Goal: Transaction & Acquisition: Purchase product/service

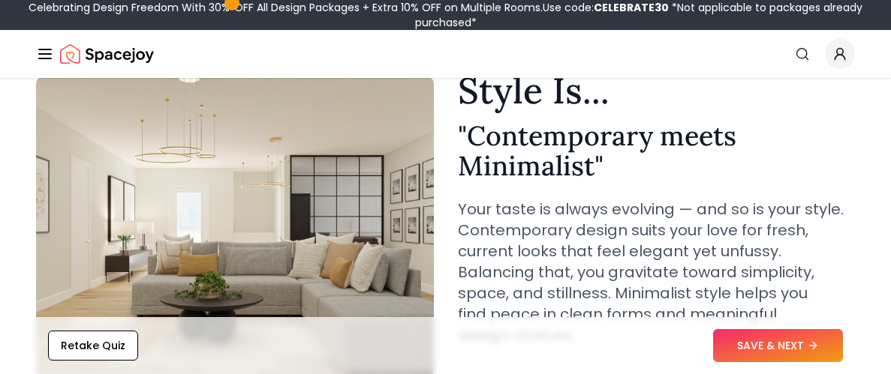
scroll to position [109, 0]
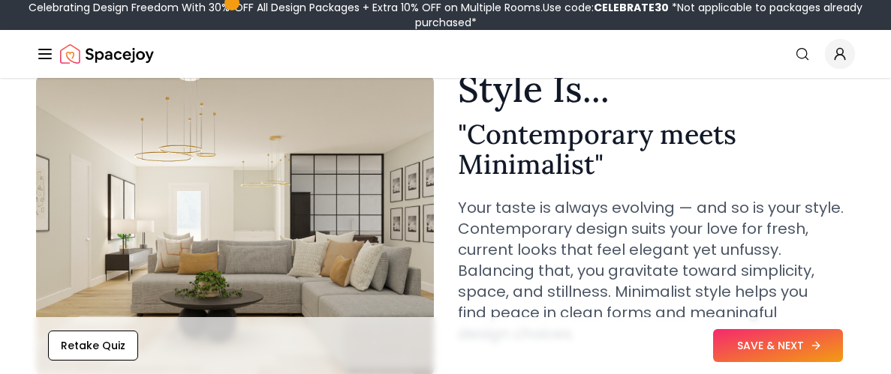
click at [768, 351] on button "SAVE & NEXT" at bounding box center [778, 345] width 130 height 33
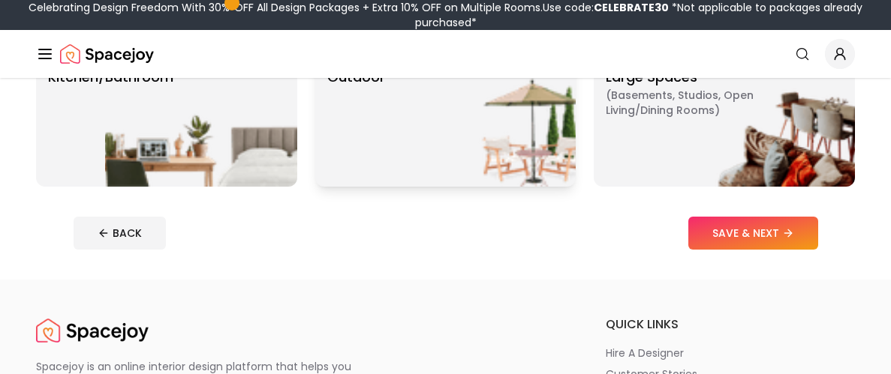
scroll to position [456, 0]
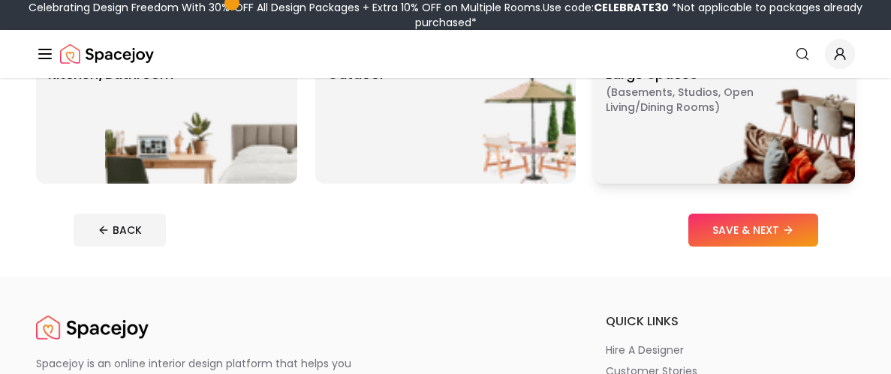
click at [673, 113] on img at bounding box center [759, 118] width 192 height 132
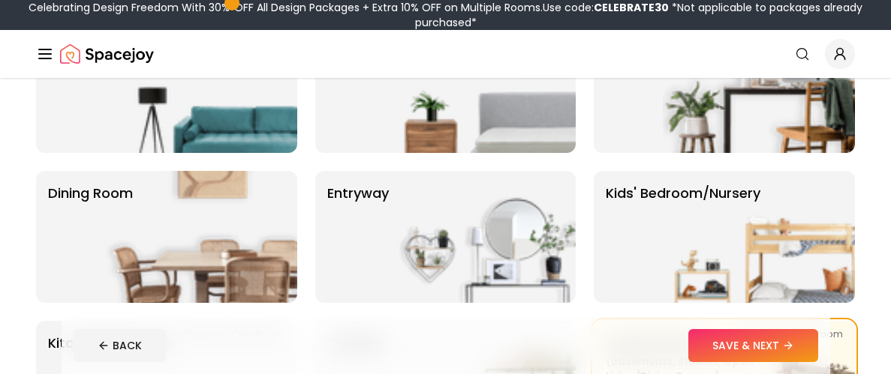
scroll to position [185, 0]
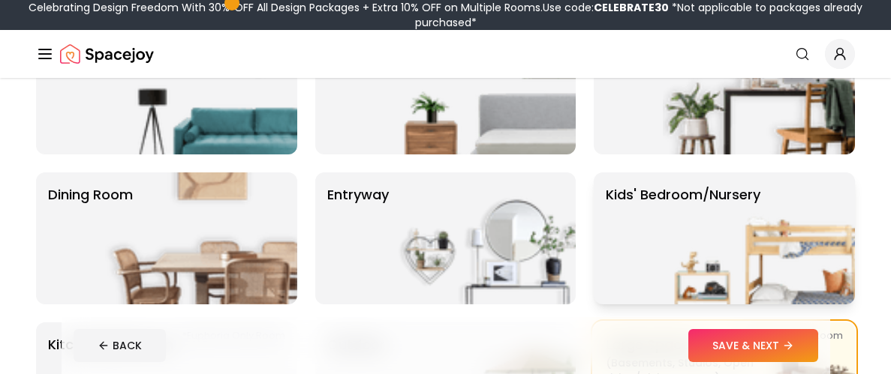
click at [683, 209] on img at bounding box center [759, 239] width 192 height 132
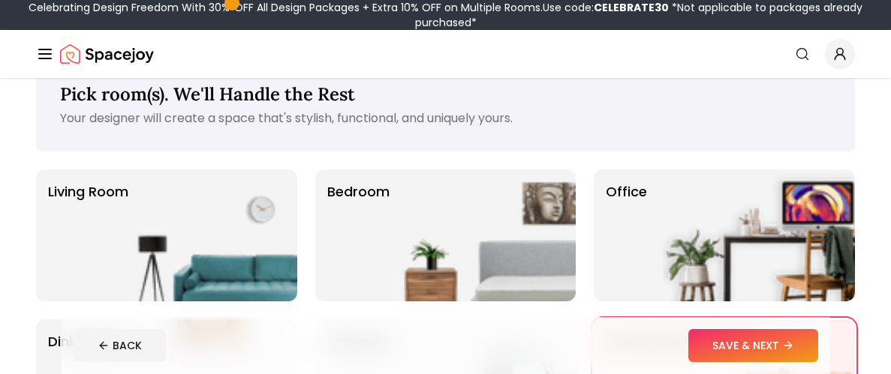
scroll to position [33, 0]
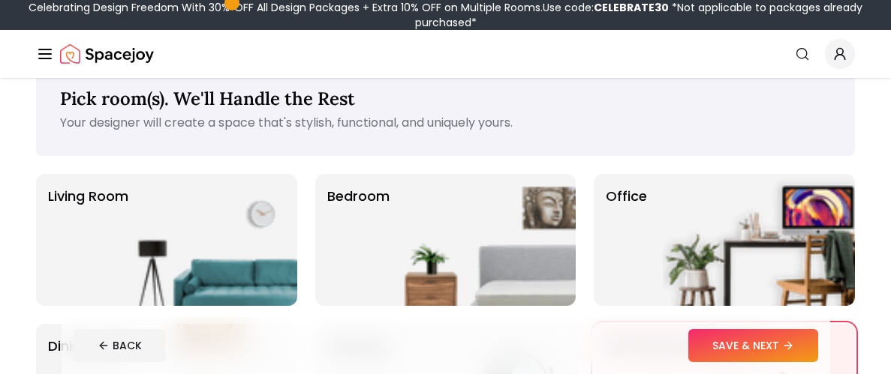
click at [419, 208] on img at bounding box center [479, 240] width 192 height 132
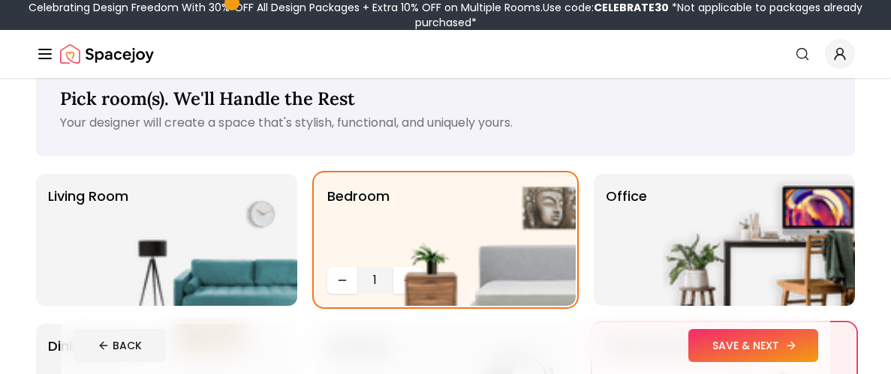
click at [731, 347] on button "SAVE & NEXT" at bounding box center [753, 345] width 130 height 33
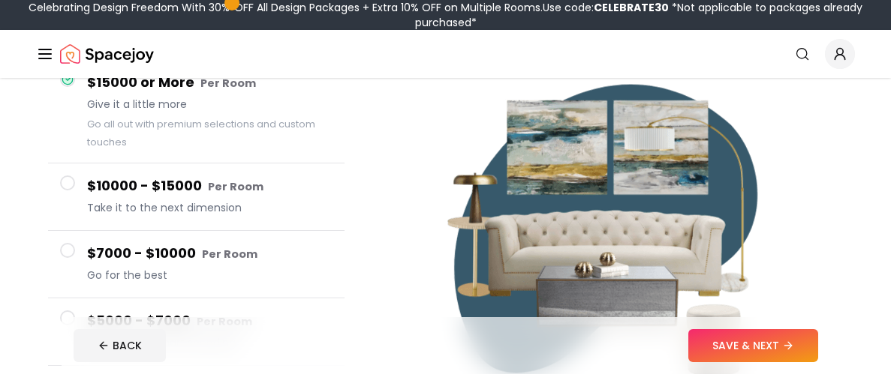
scroll to position [164, 0]
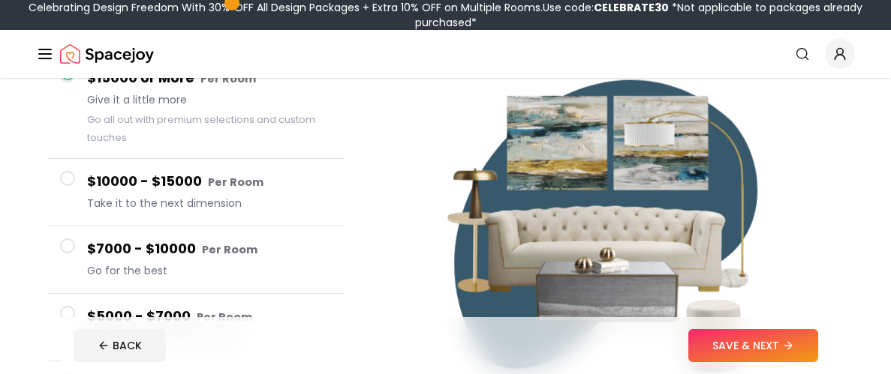
click at [58, 176] on button "$10000 - $15000 Per Room Take it to the next dimension" at bounding box center [196, 193] width 296 height 68
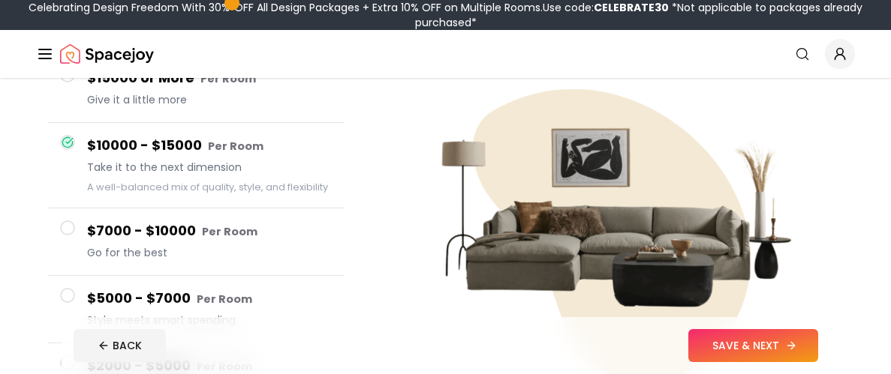
click at [712, 344] on button "SAVE & NEXT" at bounding box center [753, 345] width 130 height 33
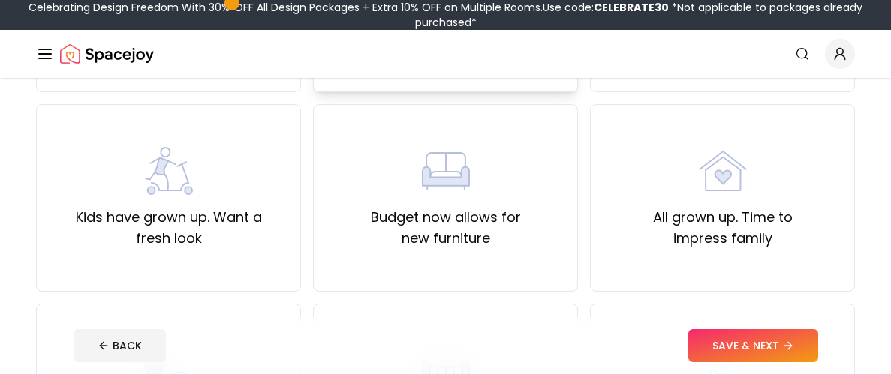
scroll to position [304, 0]
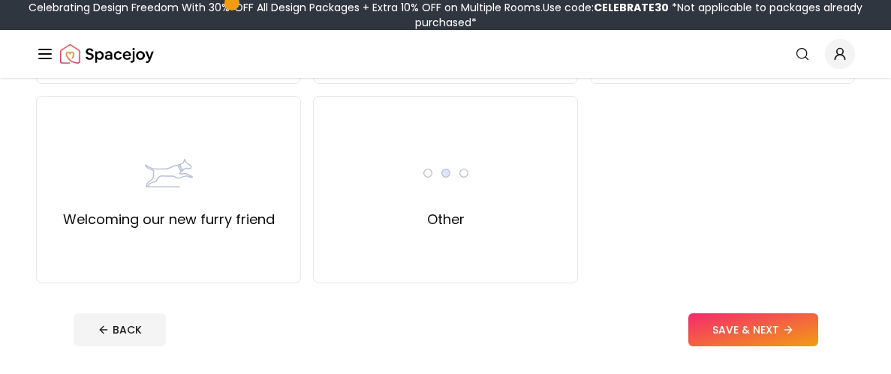
click at [515, 196] on div "Other" at bounding box center [445, 190] width 265 height 188
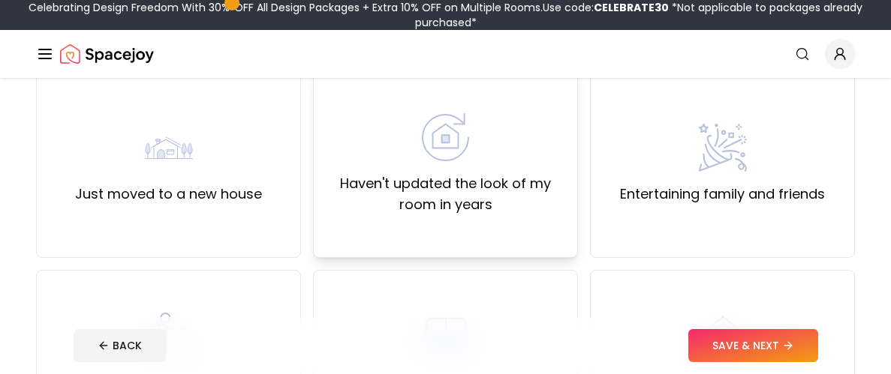
scroll to position [120, 0]
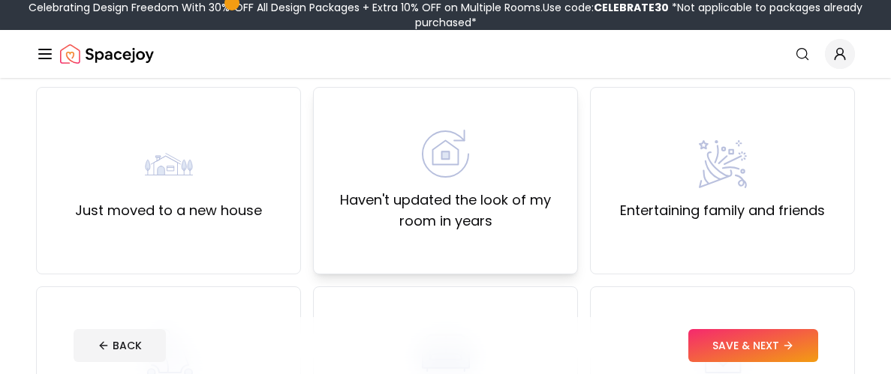
click at [515, 196] on label "Haven't updated the look of my room in years" at bounding box center [445, 211] width 239 height 42
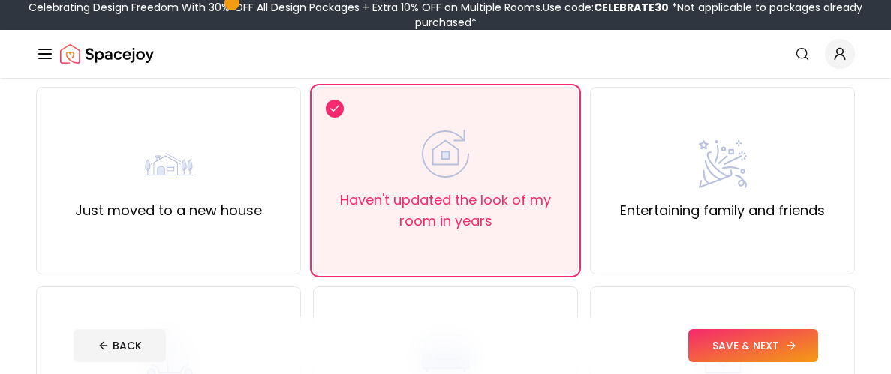
click at [738, 353] on button "SAVE & NEXT" at bounding box center [753, 345] width 130 height 33
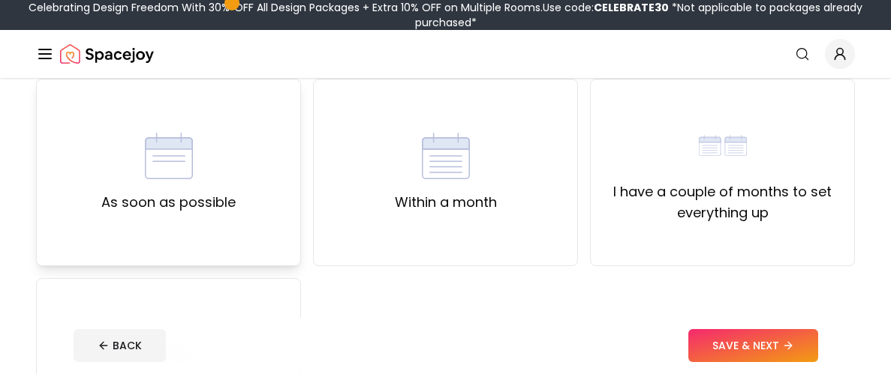
scroll to position [149, 0]
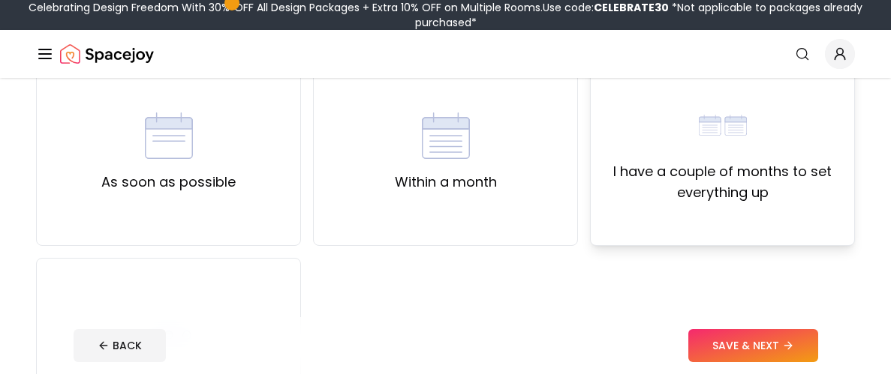
click at [682, 162] on label "I have a couple of months to set everything up" at bounding box center [722, 182] width 239 height 42
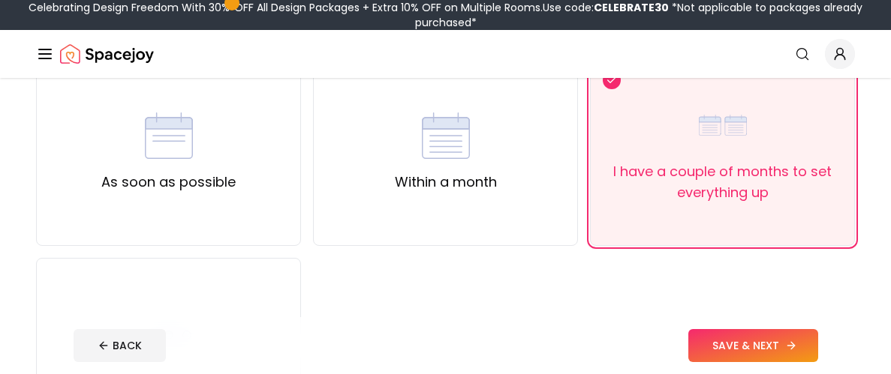
click at [697, 342] on button "SAVE & NEXT" at bounding box center [753, 345] width 130 height 33
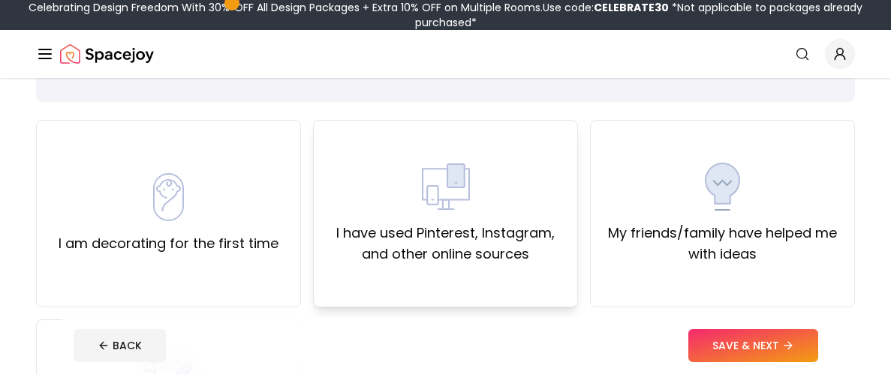
scroll to position [102, 0]
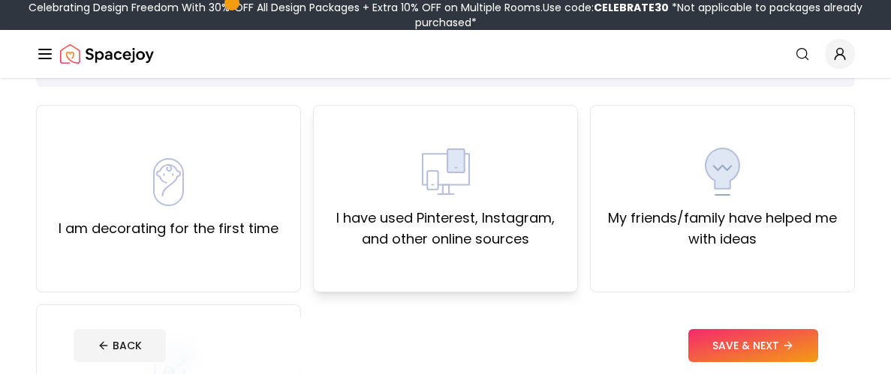
click at [395, 272] on div "I have used Pinterest, Instagram, and other online sources" at bounding box center [445, 199] width 265 height 188
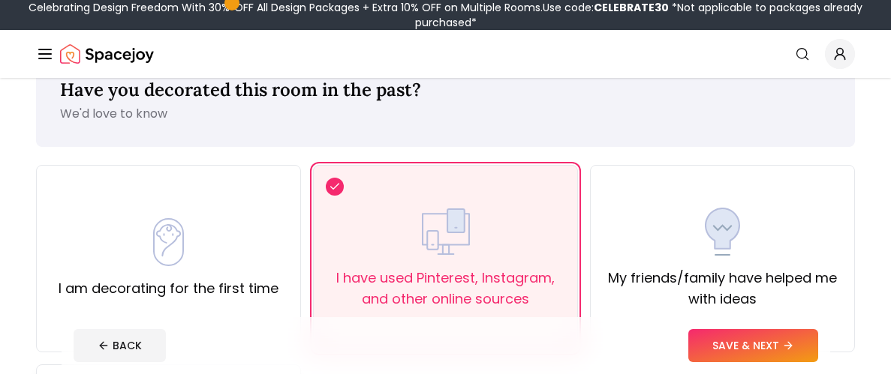
click at [119, 214] on div "I am decorating for the first time" at bounding box center [168, 259] width 265 height 188
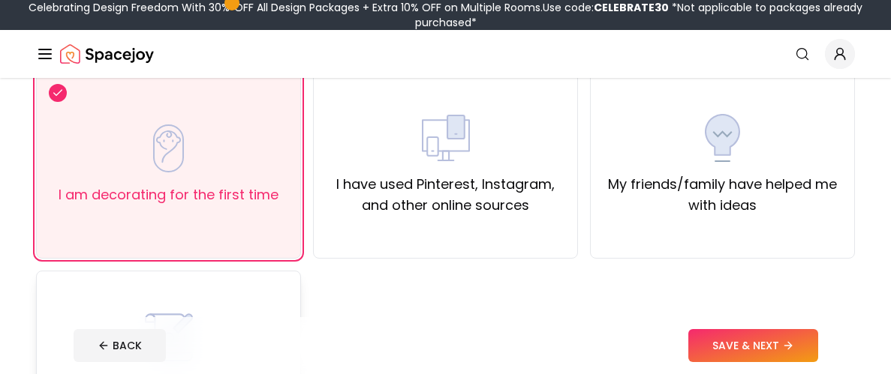
scroll to position [140, 0]
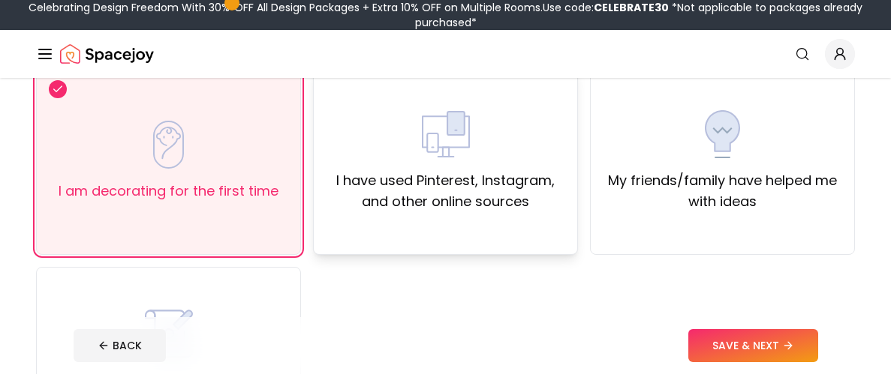
click at [453, 175] on label "I have used Pinterest, Instagram, and other online sources" at bounding box center [445, 191] width 239 height 42
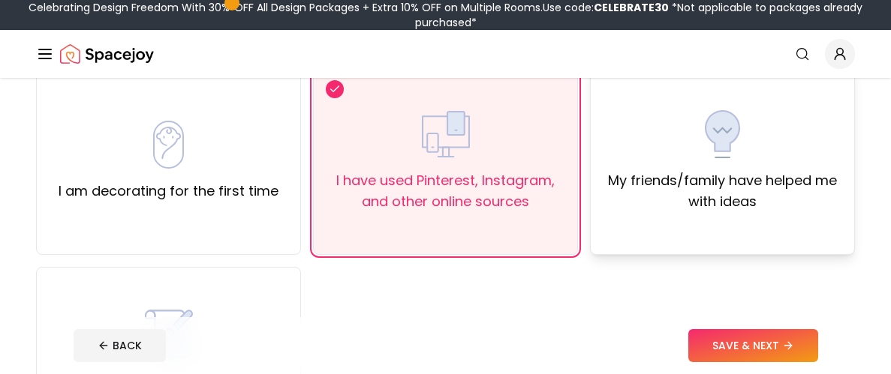
click at [696, 185] on label "My friends/family have helped me with ideas" at bounding box center [722, 191] width 239 height 42
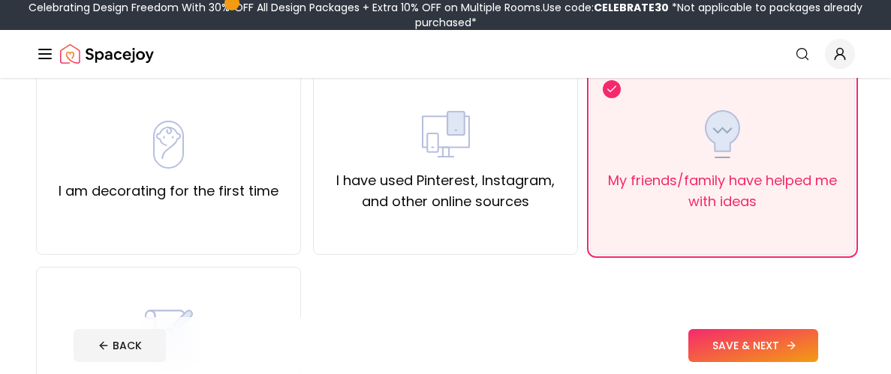
click at [715, 346] on button "SAVE & NEXT" at bounding box center [753, 345] width 130 height 33
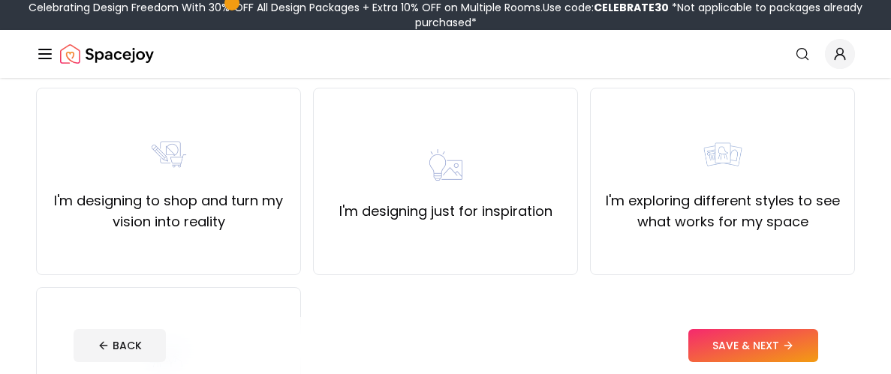
scroll to position [118, 0]
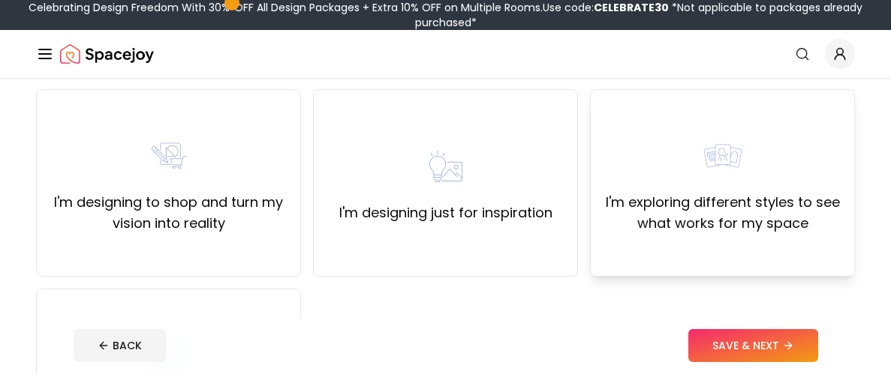
click at [669, 159] on div "I'm exploring different styles to see what works for my space" at bounding box center [722, 183] width 239 height 102
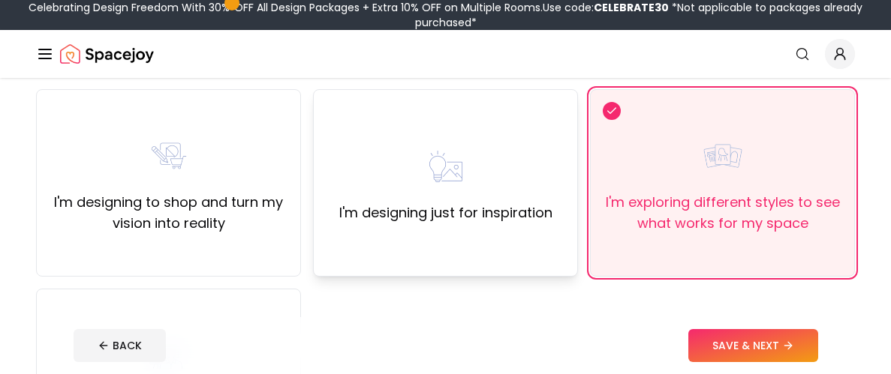
click at [524, 176] on div "I'm designing just for inspiration" at bounding box center [445, 183] width 213 height 81
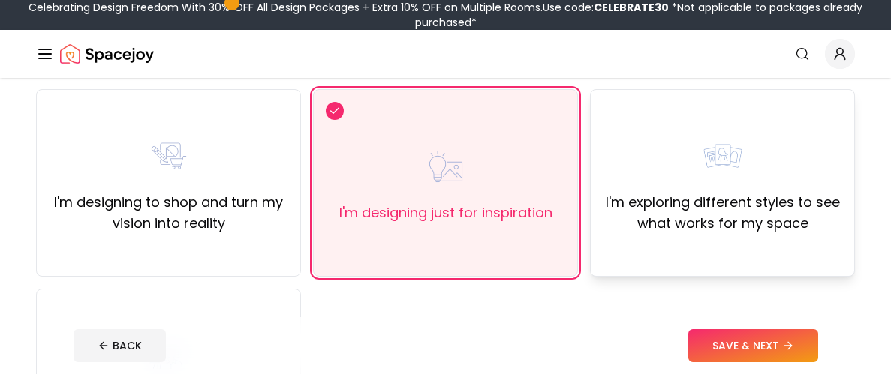
click at [737, 258] on div "I'm exploring different styles to see what works for my space" at bounding box center [722, 183] width 265 height 188
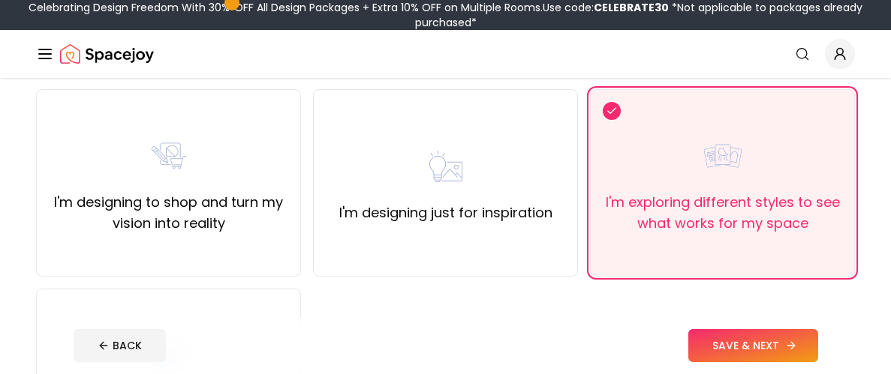
click at [712, 351] on button "SAVE & NEXT" at bounding box center [753, 345] width 130 height 33
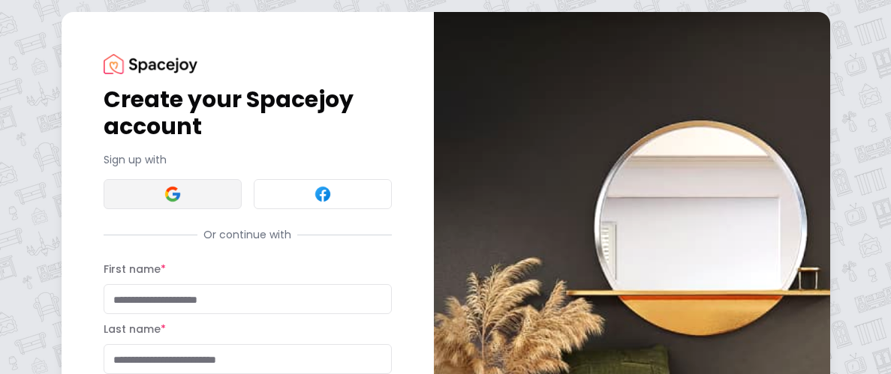
click at [211, 190] on button at bounding box center [173, 194] width 138 height 30
click at [161, 293] on input "First name *" at bounding box center [248, 299] width 288 height 30
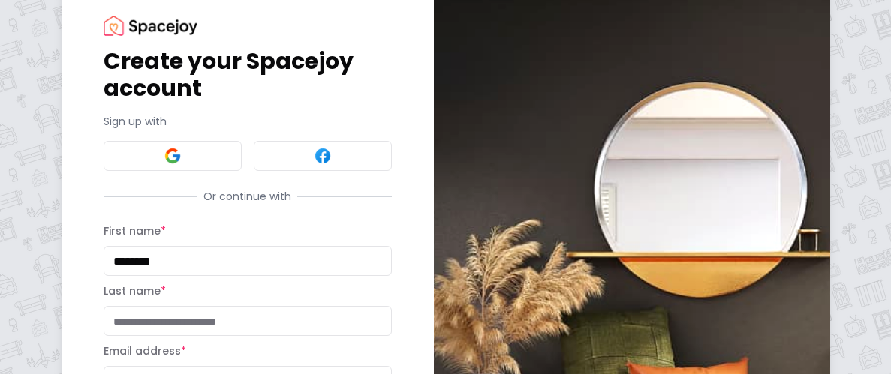
scroll to position [44, 0]
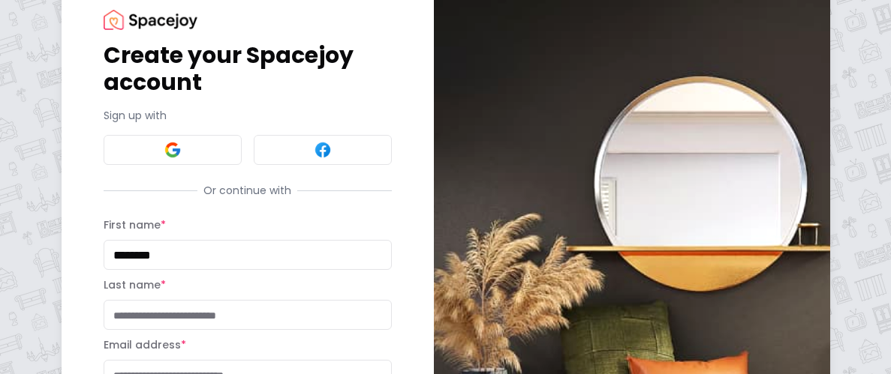
type input "********"
click at [129, 323] on input "Last name *" at bounding box center [248, 315] width 288 height 30
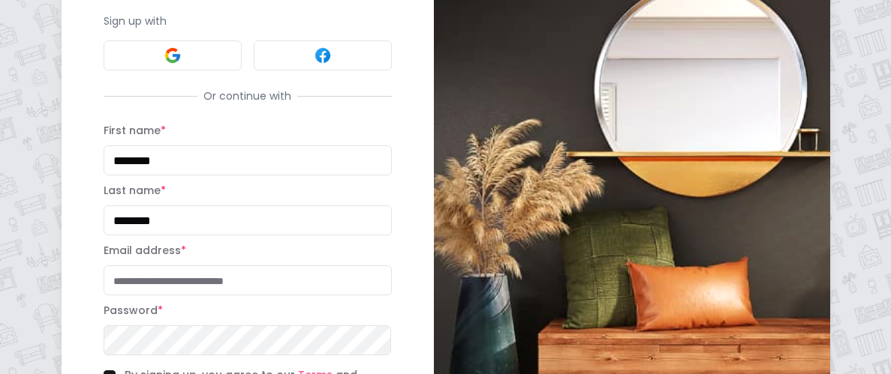
scroll to position [144, 0]
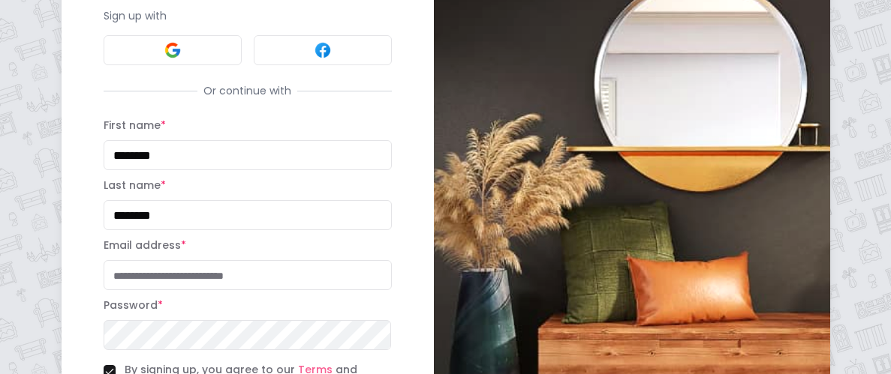
type input "********"
click at [165, 275] on input "Email address *" at bounding box center [248, 275] width 288 height 30
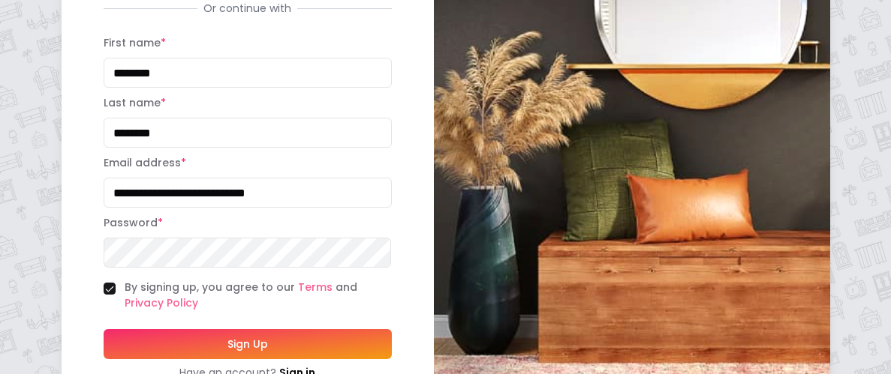
scroll to position [229, 0]
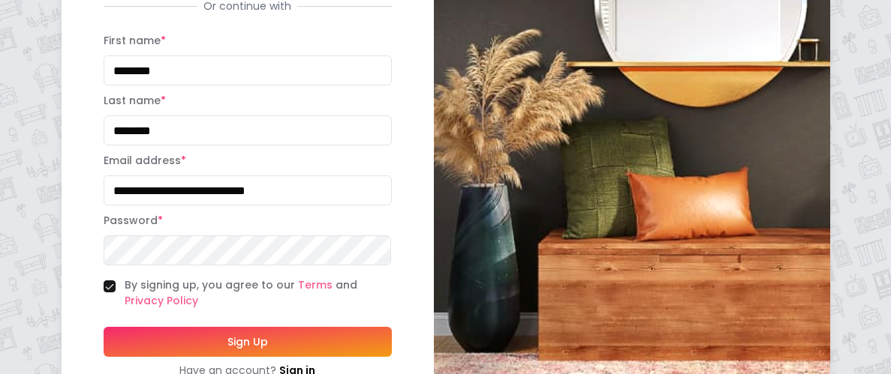
type input "**********"
click at [104, 327] on button "Sign Up" at bounding box center [248, 342] width 288 height 30
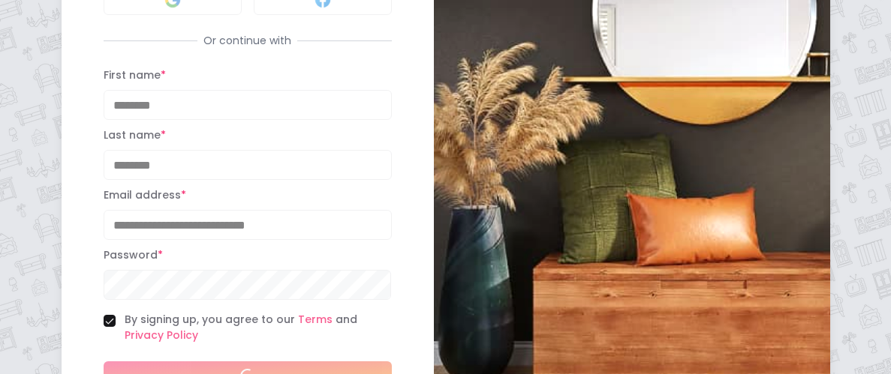
scroll to position [263, 0]
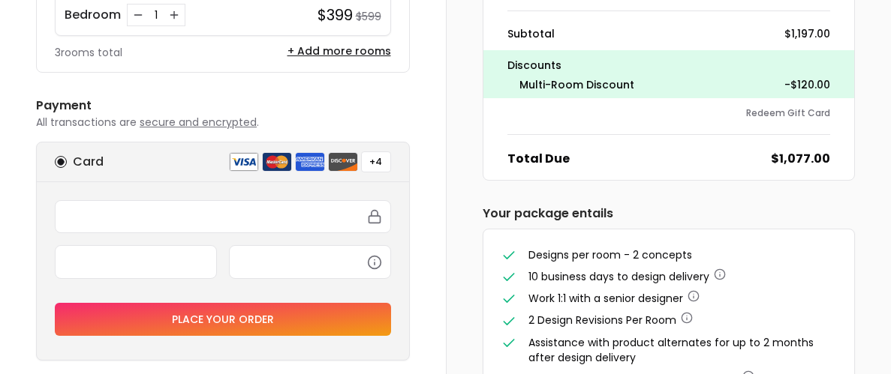
scroll to position [407, 0]
